Goal: Information Seeking & Learning: Learn about a topic

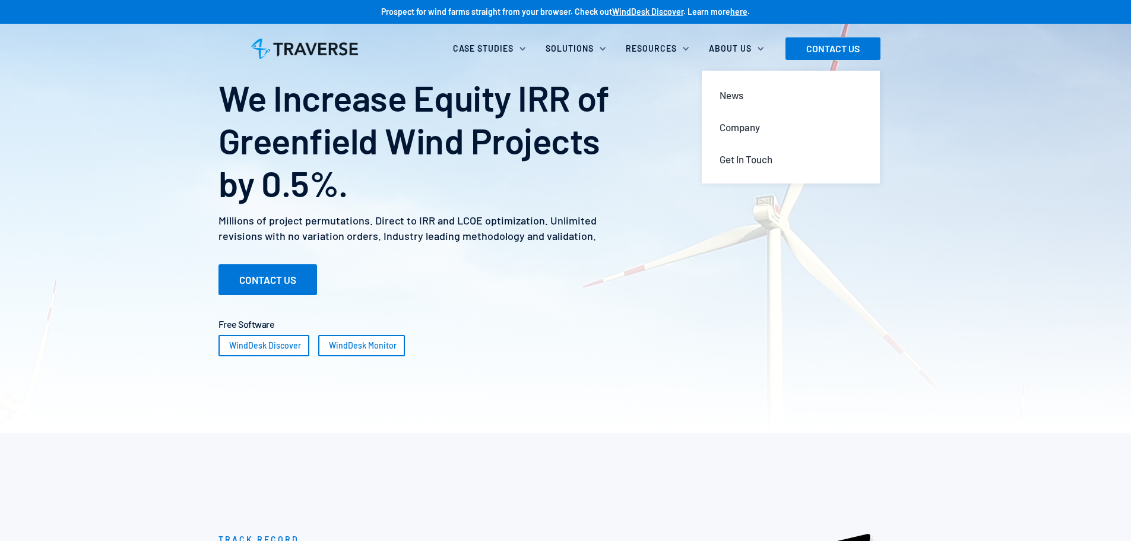
click at [740, 43] on div "About Us" at bounding box center [730, 49] width 43 height 12
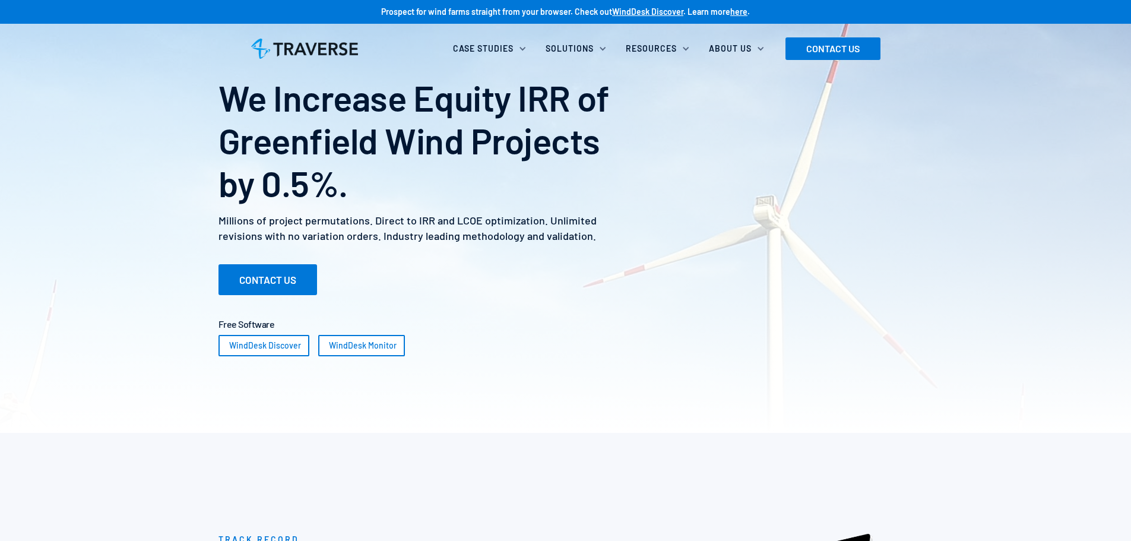
click at [754, 47] on div "About Us" at bounding box center [739, 49] width 75 height 26
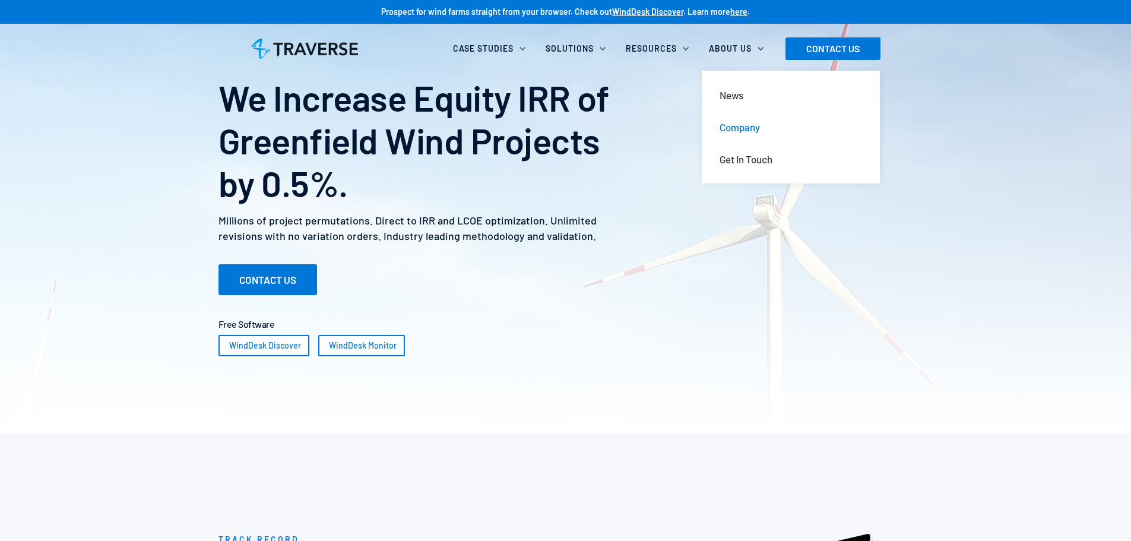
click at [749, 125] on div "Company" at bounding box center [740, 127] width 40 height 13
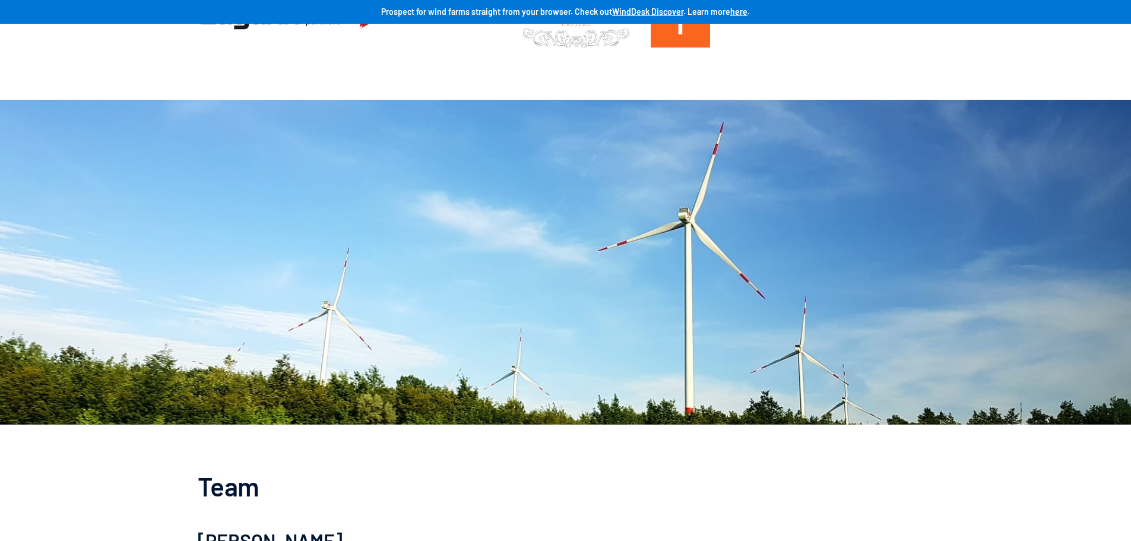
scroll to position [653, 0]
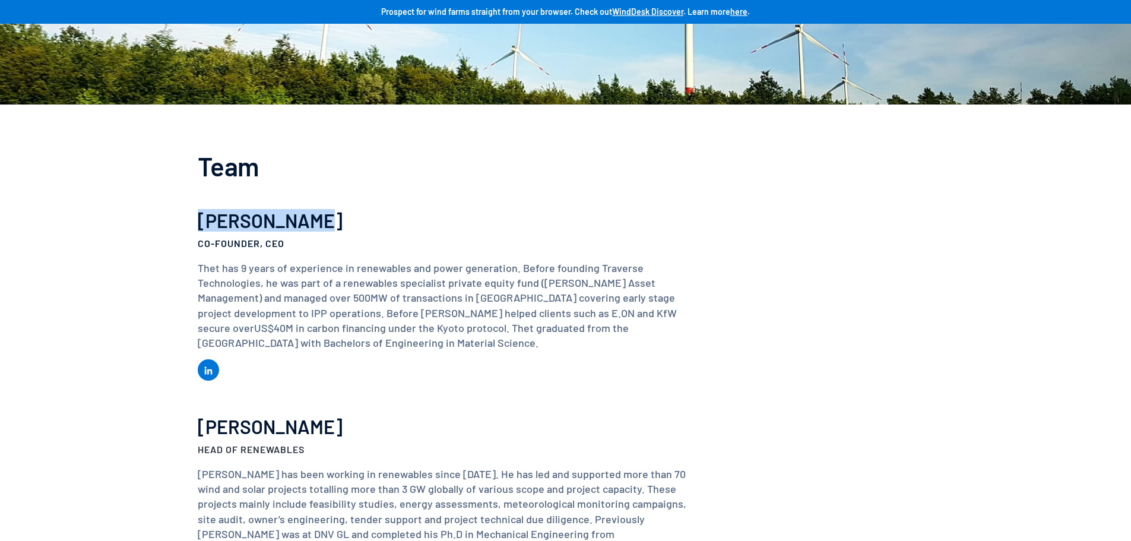
drag, startPoint x: 198, startPoint y: 226, endPoint x: 331, endPoint y: 223, distance: 133.0
click at [331, 223] on h3 "[PERSON_NAME]" at bounding box center [447, 220] width 499 height 21
copy h3 "[PERSON_NAME]"
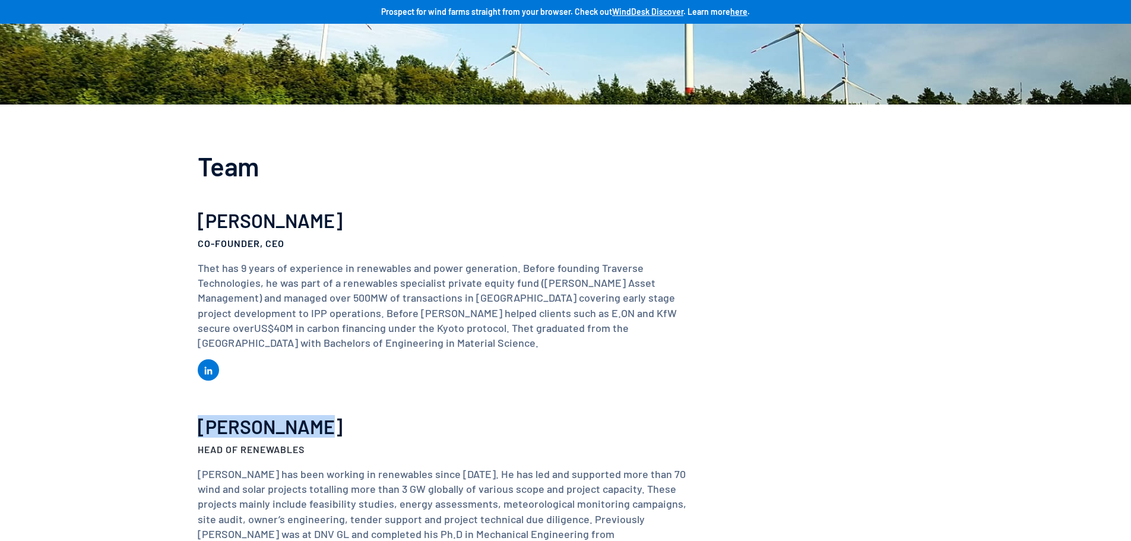
drag, startPoint x: 195, startPoint y: 426, endPoint x: 320, endPoint y: 430, distance: 124.8
click at [320, 430] on div "Team Thet Lin Thu Co-Founder, CEO Thet has 9 years of experience in renewables …" at bounding box center [565, 466] width 1131 height 723
copy h3 "Jian Hao Koh"
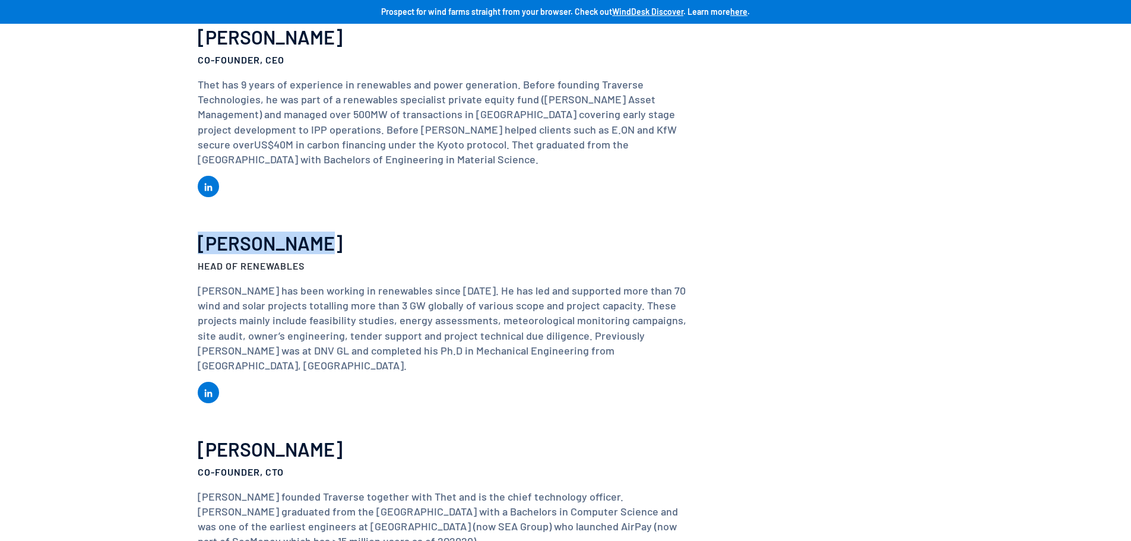
scroll to position [1009, 0]
